Goal: Use online tool/utility: Utilize a website feature to perform a specific function

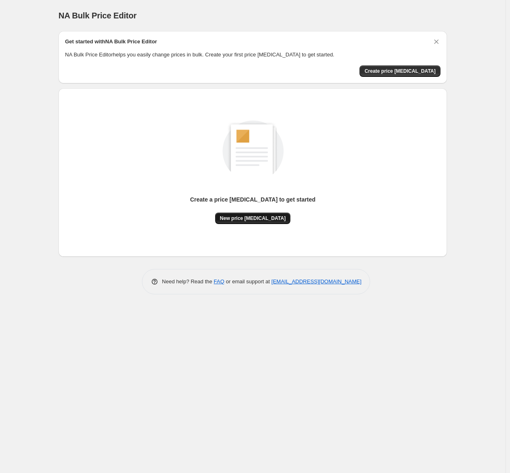
click at [254, 217] on span "New price [MEDICAL_DATA]" at bounding box center [253, 218] width 66 height 7
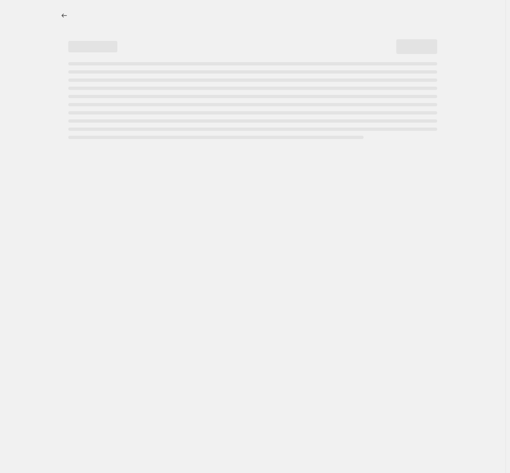
select select "percentage"
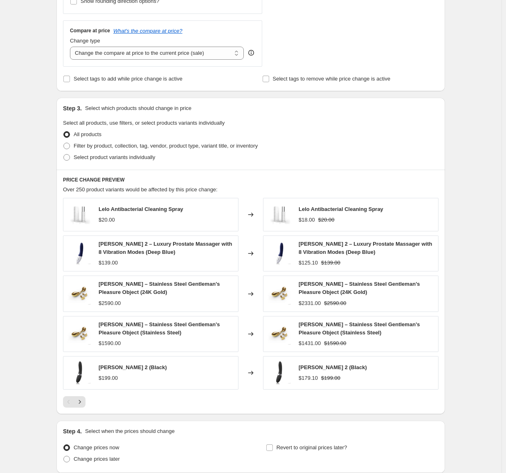
scroll to position [286, 0]
